Goal: Find specific page/section: Find specific page/section

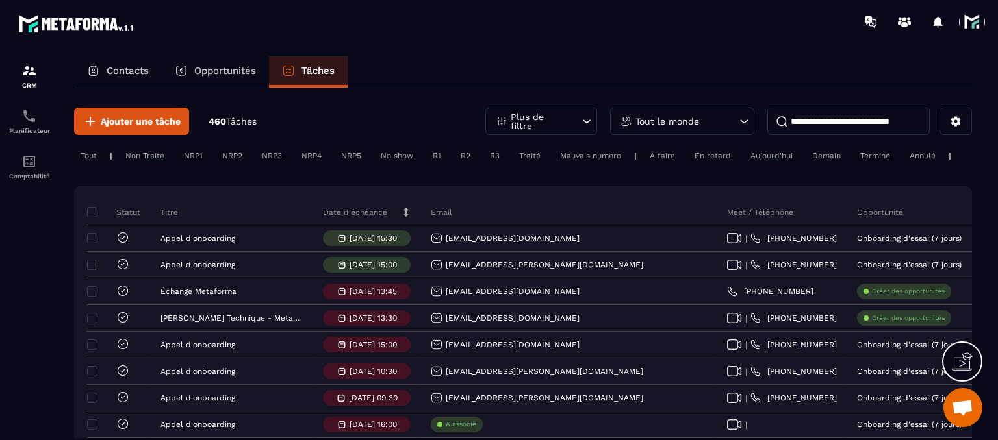
click at [644, 123] on p "Tout le monde" at bounding box center [667, 121] width 64 height 9
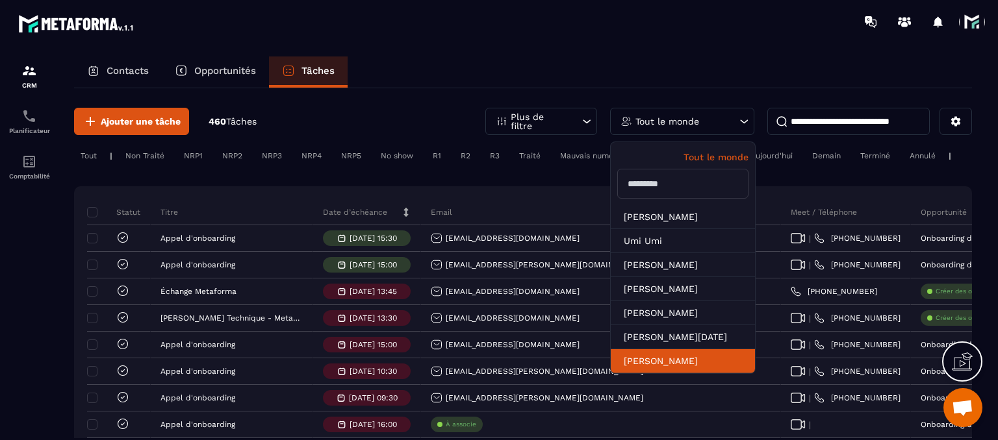
click at [644, 362] on li "[PERSON_NAME]" at bounding box center [683, 361] width 144 height 24
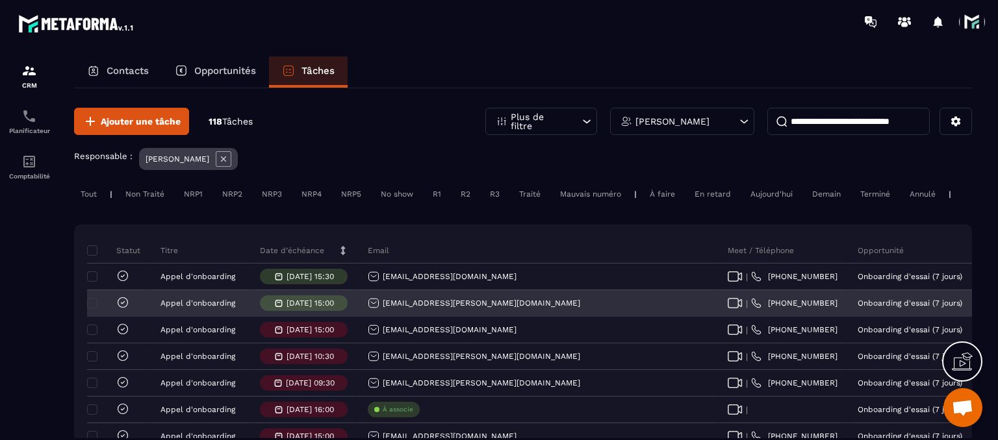
scroll to position [65, 0]
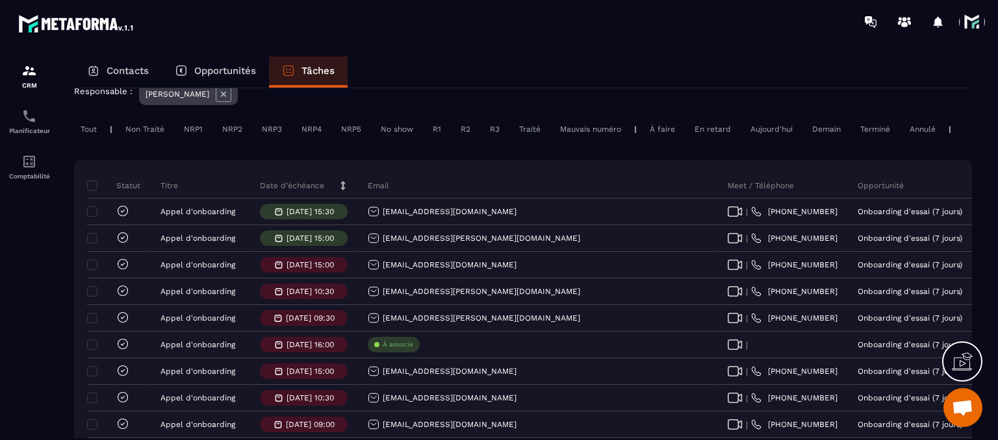
click at [281, 199] on div "Date d’échéance" at bounding box center [304, 186] width 108 height 26
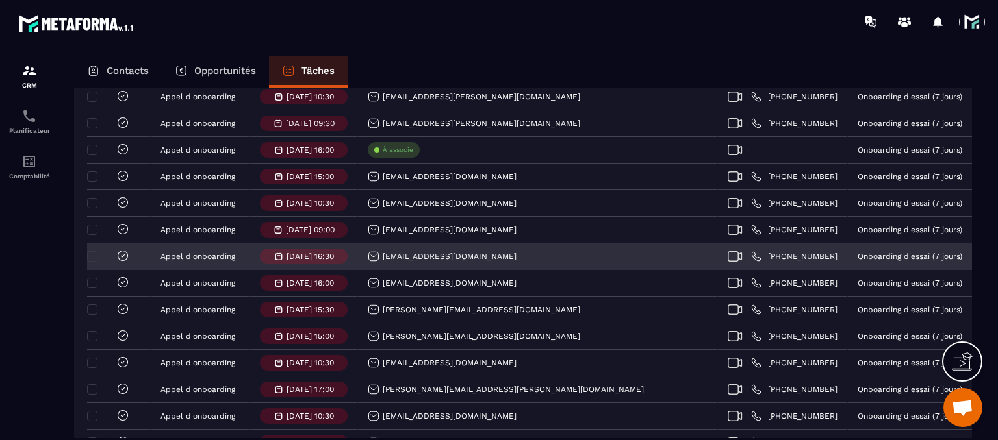
scroll to position [130, 0]
